Goal: Navigation & Orientation: Find specific page/section

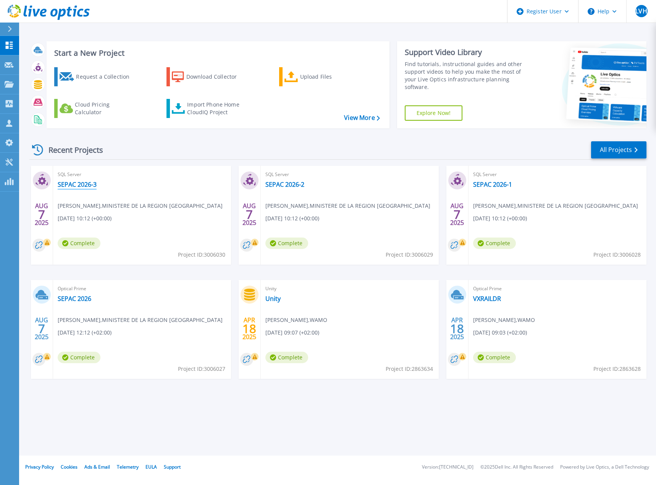
click at [90, 183] on link "SEPAC 2026-3" at bounding box center [77, 185] width 39 height 8
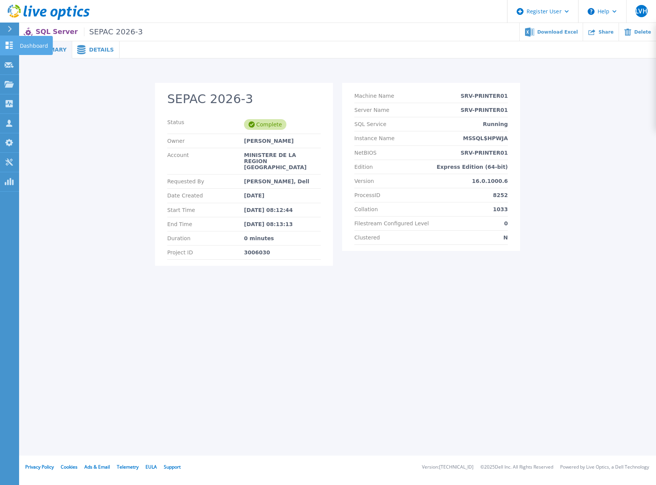
click at [0, 47] on link "Dashboard Dashboard" at bounding box center [9, 45] width 19 height 19
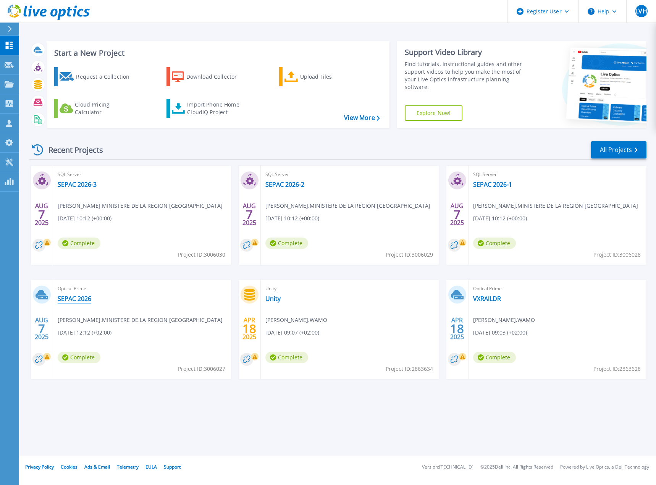
click at [87, 299] on link "SEPAC 2026" at bounding box center [75, 299] width 34 height 8
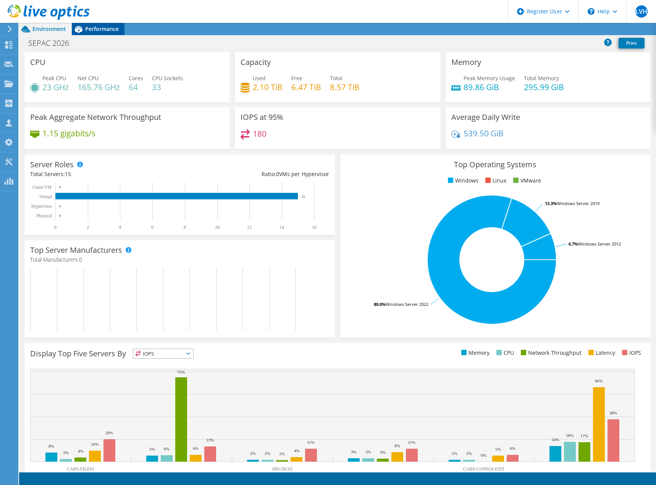
click at [107, 35] on div "Performance" at bounding box center [98, 29] width 53 height 12
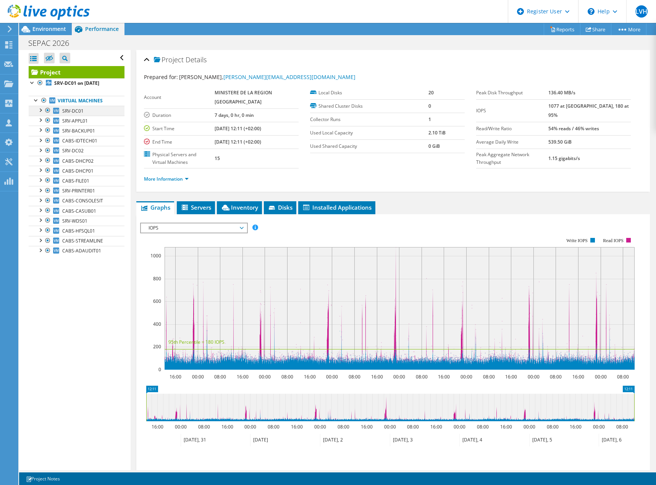
click at [42, 108] on div at bounding box center [40, 110] width 8 height 8
click at [42, 250] on div at bounding box center [40, 250] width 8 height 8
click at [39, 238] on div at bounding box center [40, 240] width 8 height 8
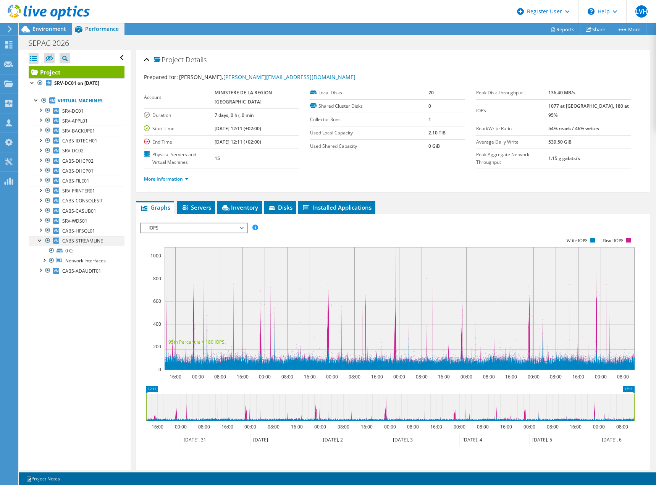
click at [39, 238] on div at bounding box center [40, 240] width 8 height 8
click at [13, 44] on icon at bounding box center [8, 44] width 9 height 7
